Goal: Task Accomplishment & Management: Manage account settings

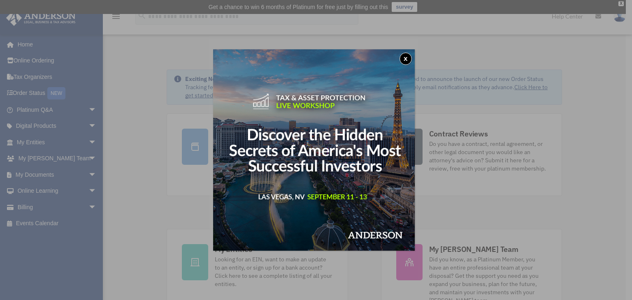
drag, startPoint x: 407, startPoint y: 58, endPoint x: 416, endPoint y: 61, distance: 9.8
click at [407, 58] on button "x" at bounding box center [405, 59] width 12 height 12
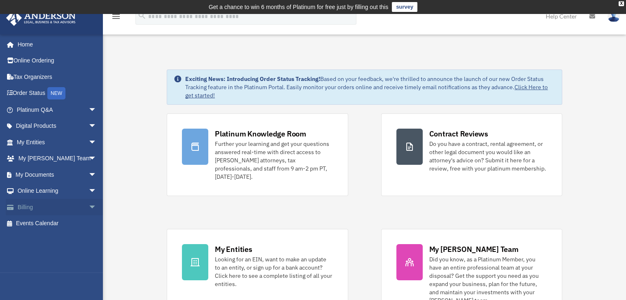
click at [33, 206] on link "Billing arrow_drop_down" at bounding box center [57, 207] width 103 height 16
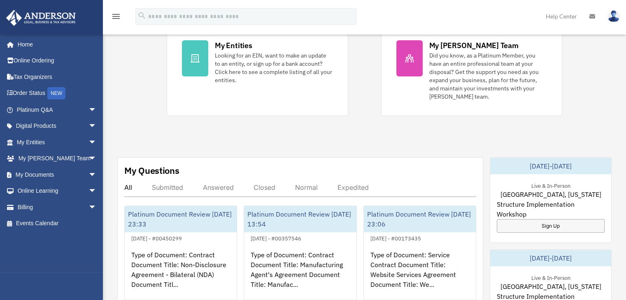
scroll to position [206, 0]
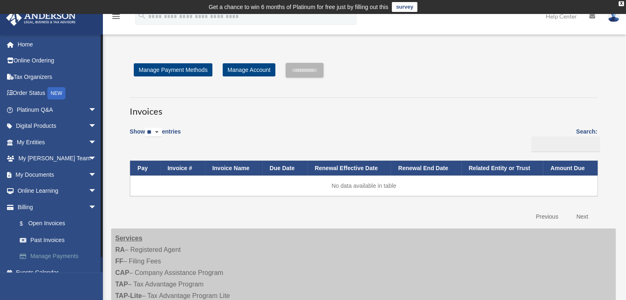
click at [46, 255] on link "Manage Payments" at bounding box center [61, 256] width 98 height 16
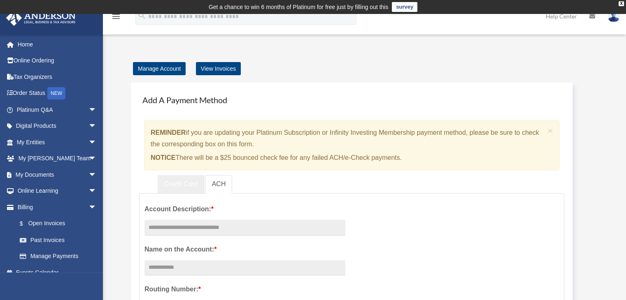
click at [185, 183] on link "Credit Card" at bounding box center [181, 184] width 47 height 19
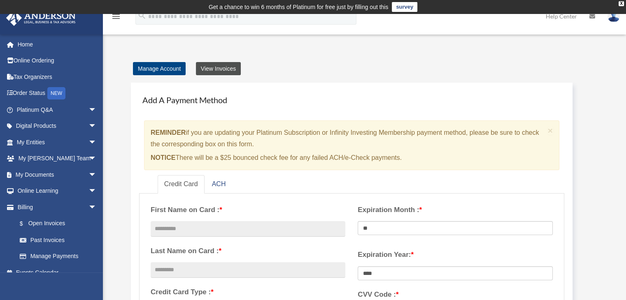
click at [220, 70] on link "View Invoices" at bounding box center [218, 68] width 45 height 13
click at [620, 3] on div "X" at bounding box center [620, 3] width 5 height 5
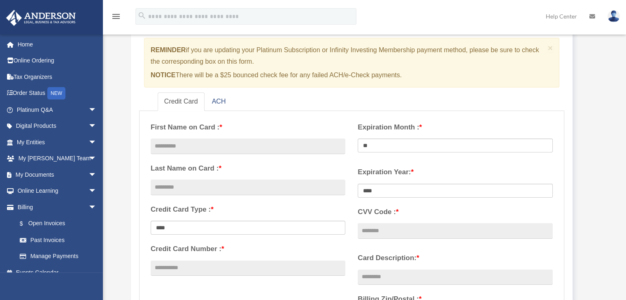
scroll to position [123, 0]
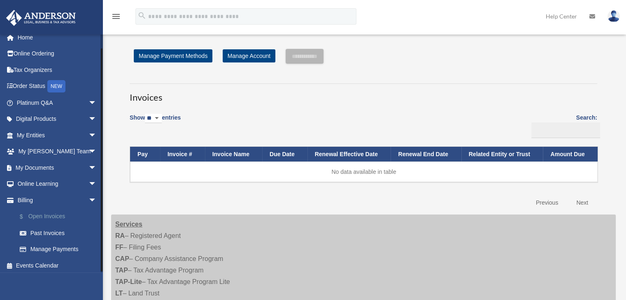
scroll to position [10, 0]
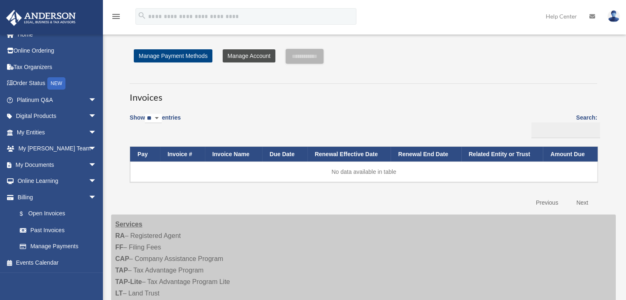
click at [253, 56] on link "Manage Account" at bounding box center [249, 55] width 53 height 13
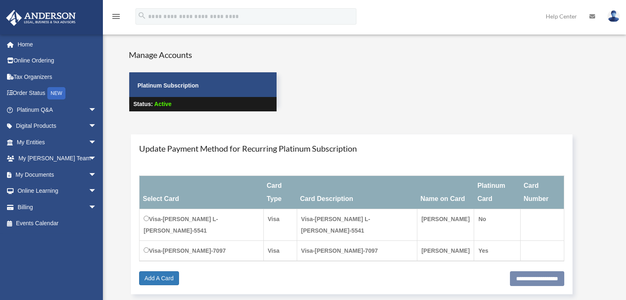
scroll to position [123, 0]
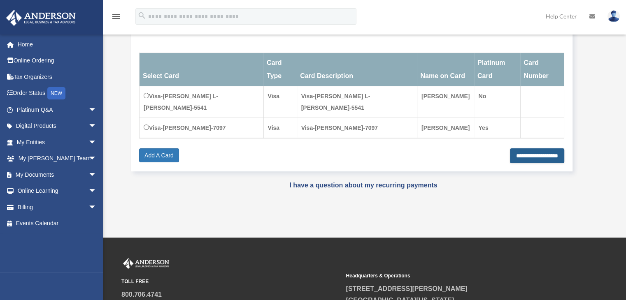
click at [527, 149] on input "**********" at bounding box center [537, 156] width 54 height 15
type input "**********"
